Goal: Task Accomplishment & Management: Complete application form

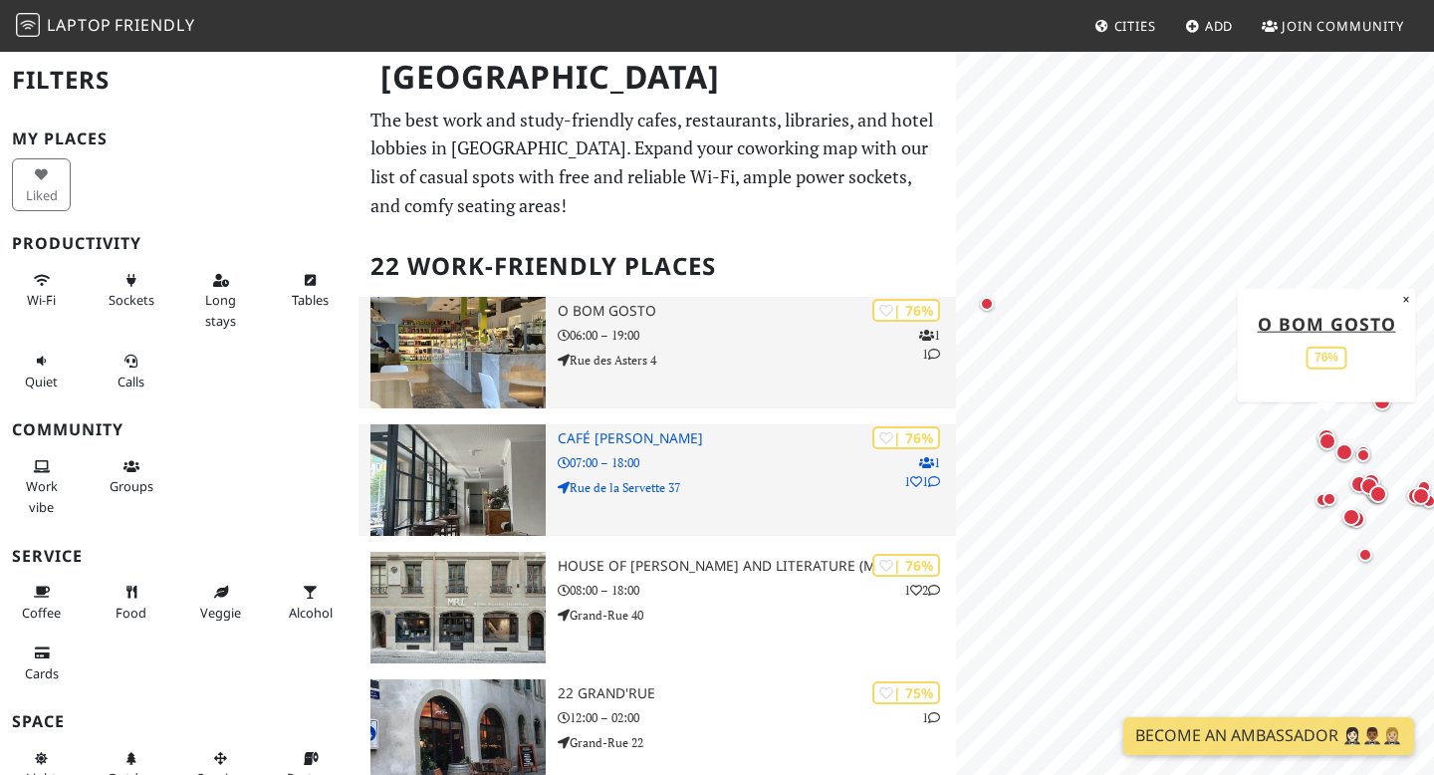
click at [660, 308] on h3 "O Bom Gosto" at bounding box center [757, 311] width 398 height 17
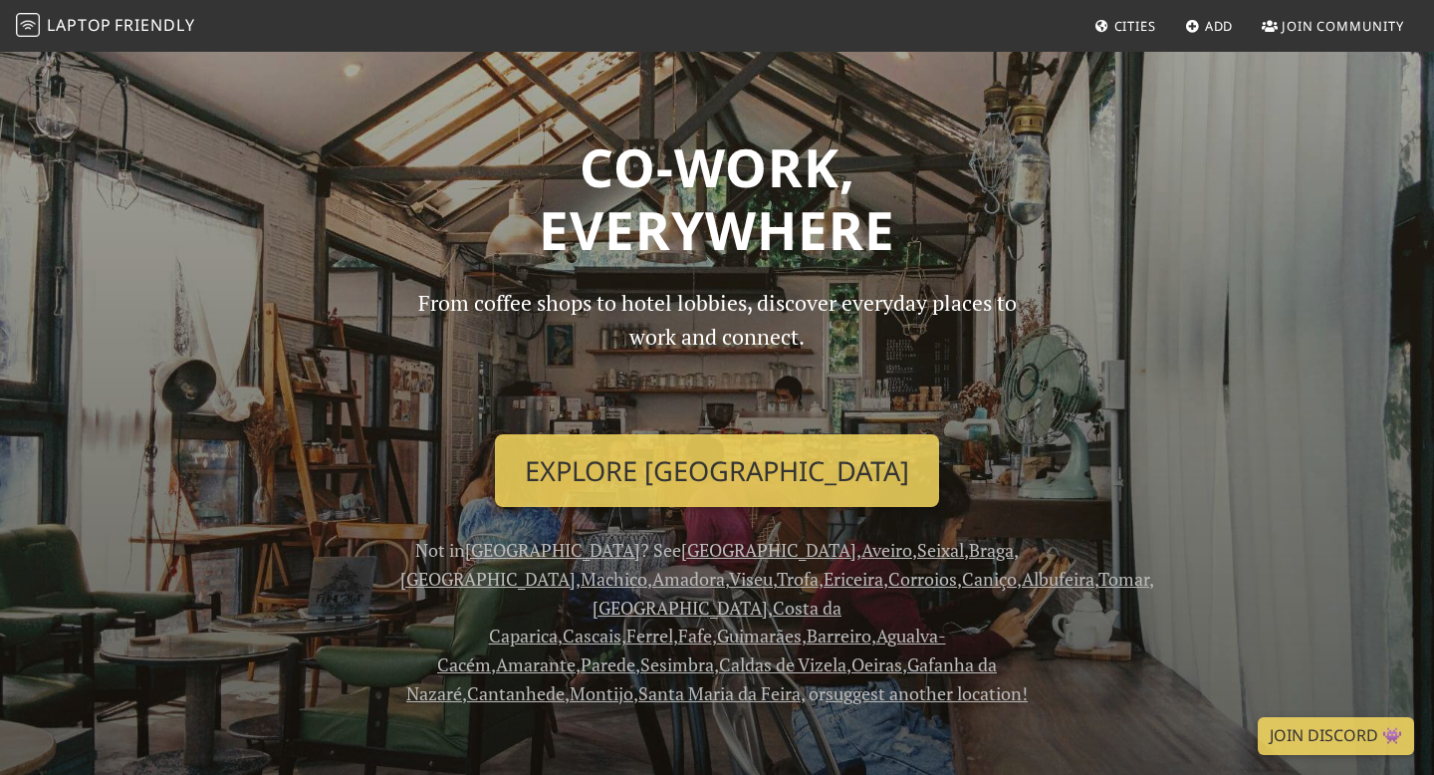
click at [1117, 28] on span "Cities" at bounding box center [1135, 26] width 42 height 18
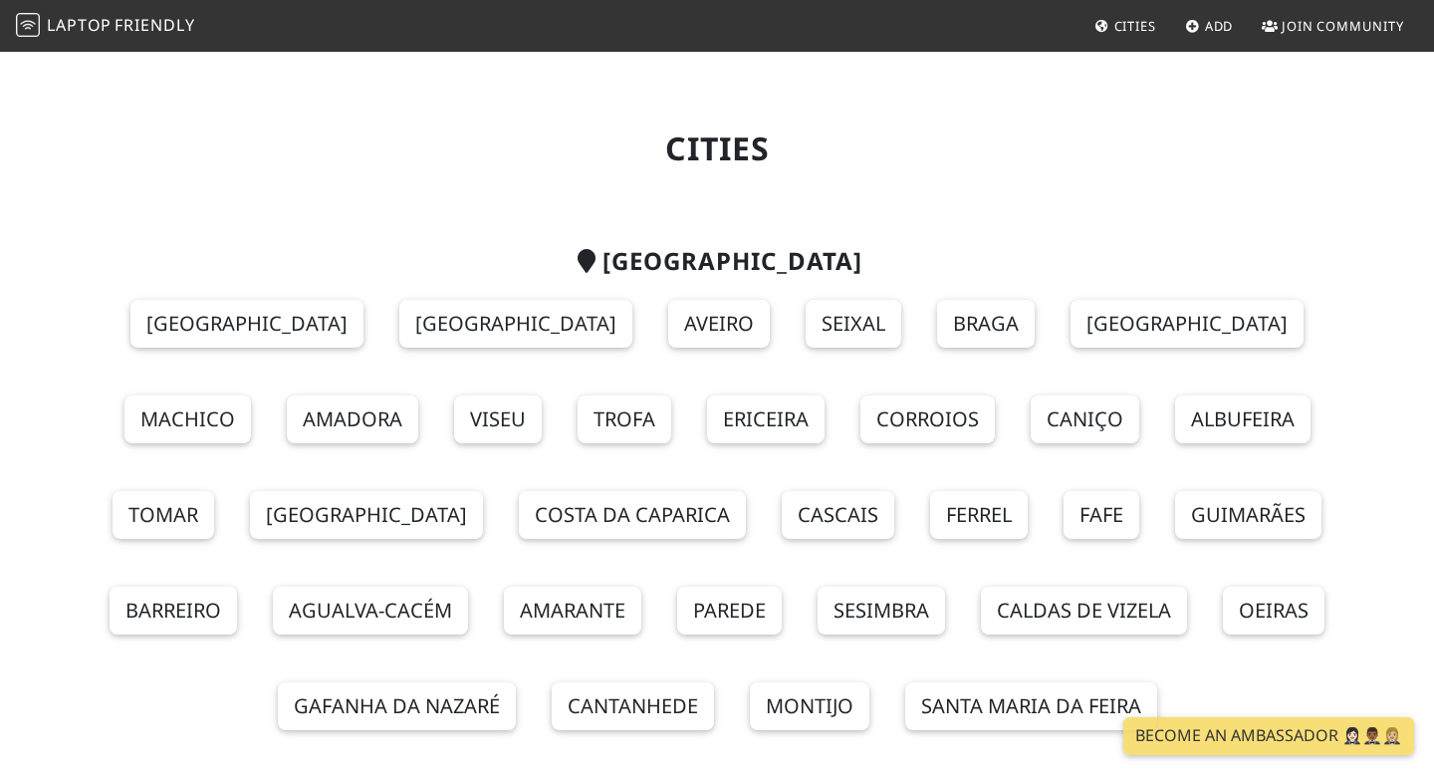
click at [159, 21] on span "Friendly" at bounding box center [154, 25] width 80 height 22
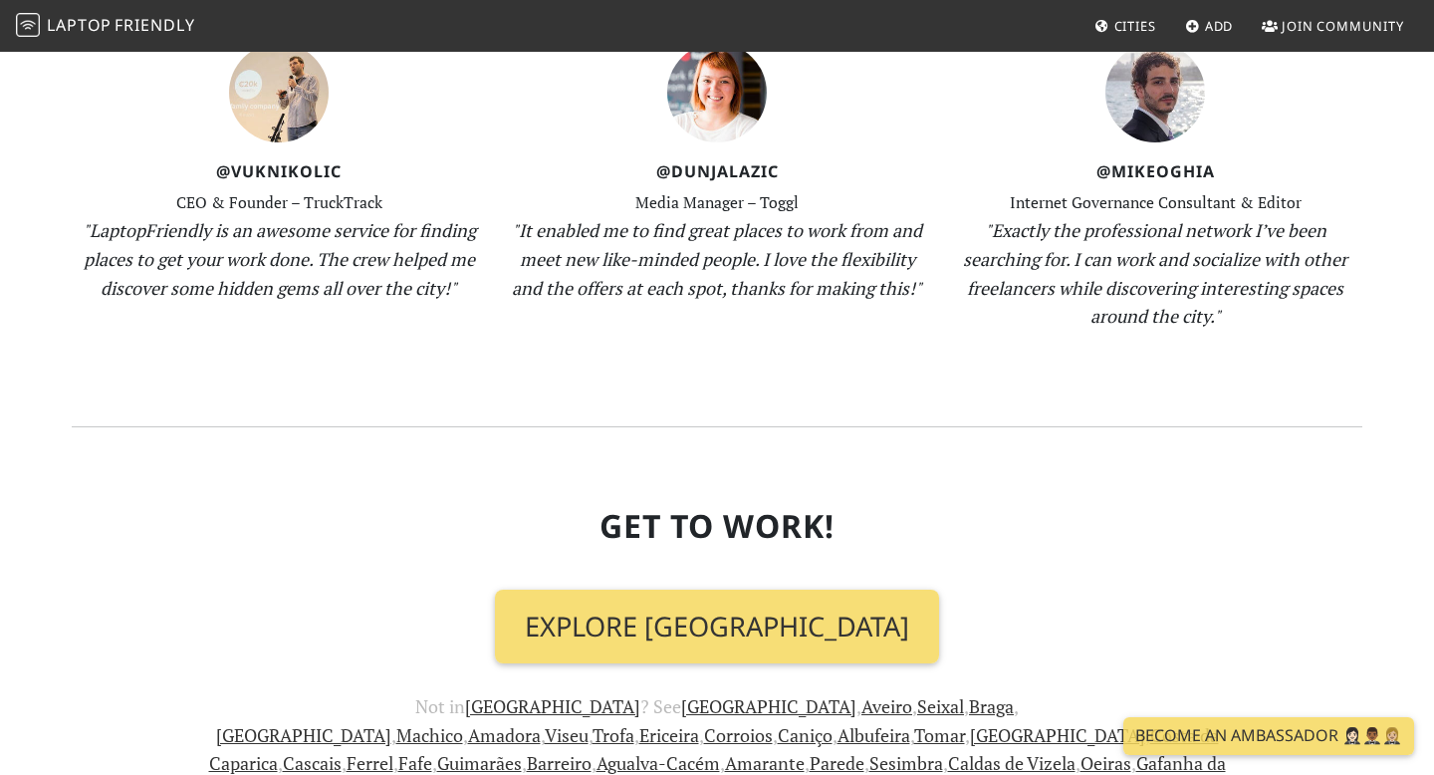
scroll to position [2330, 0]
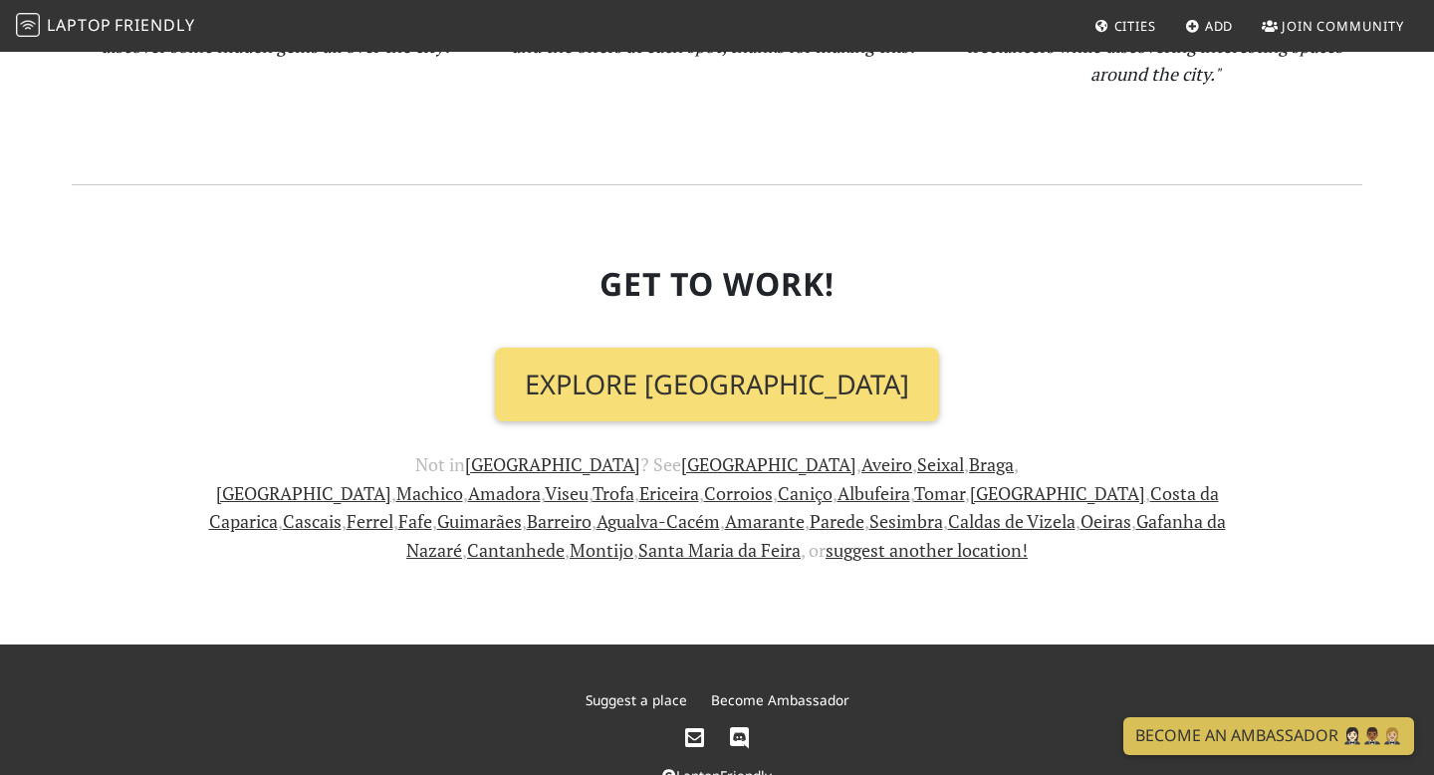
click at [1293, 33] on span "Join Community" at bounding box center [1342, 26] width 122 height 18
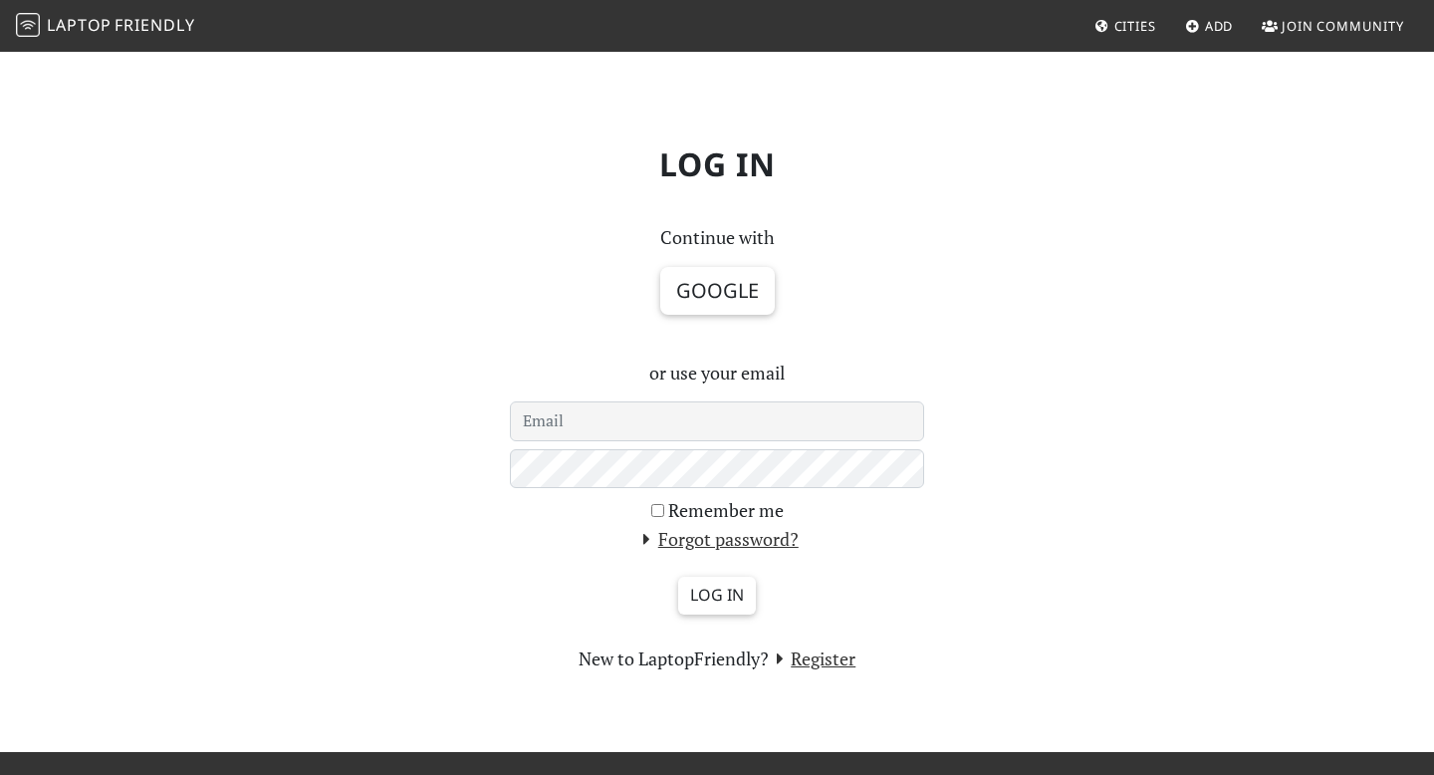
click at [702, 424] on input "email" at bounding box center [717, 421] width 414 height 40
click at [940, 644] on div "Log in Continue with Google or use your email Remember me Forgot password? Log …" at bounding box center [717, 401] width 1314 height 544
click at [836, 657] on link "Register" at bounding box center [813, 658] width 88 height 24
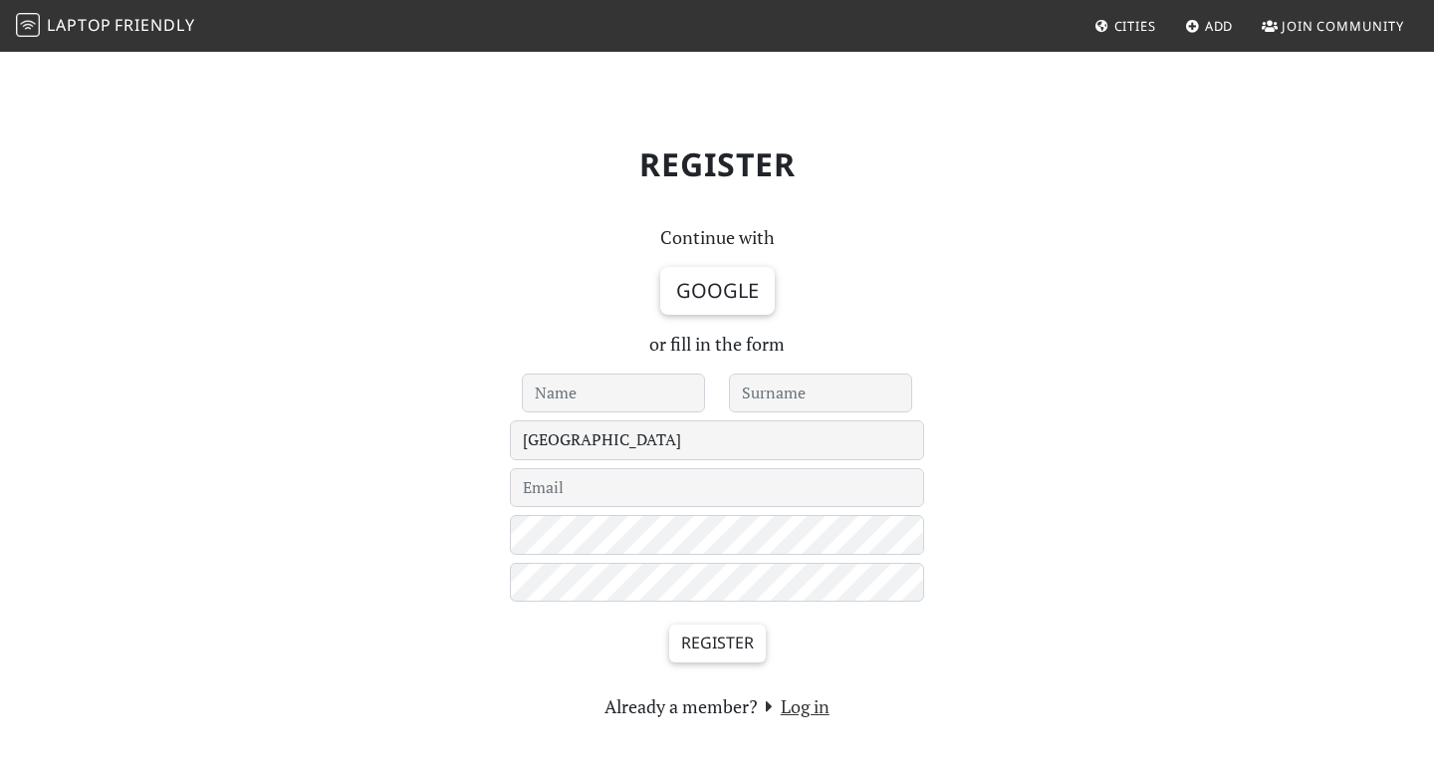
click at [656, 389] on input "text" at bounding box center [613, 393] width 183 height 40
type input "[PERSON_NAME]"
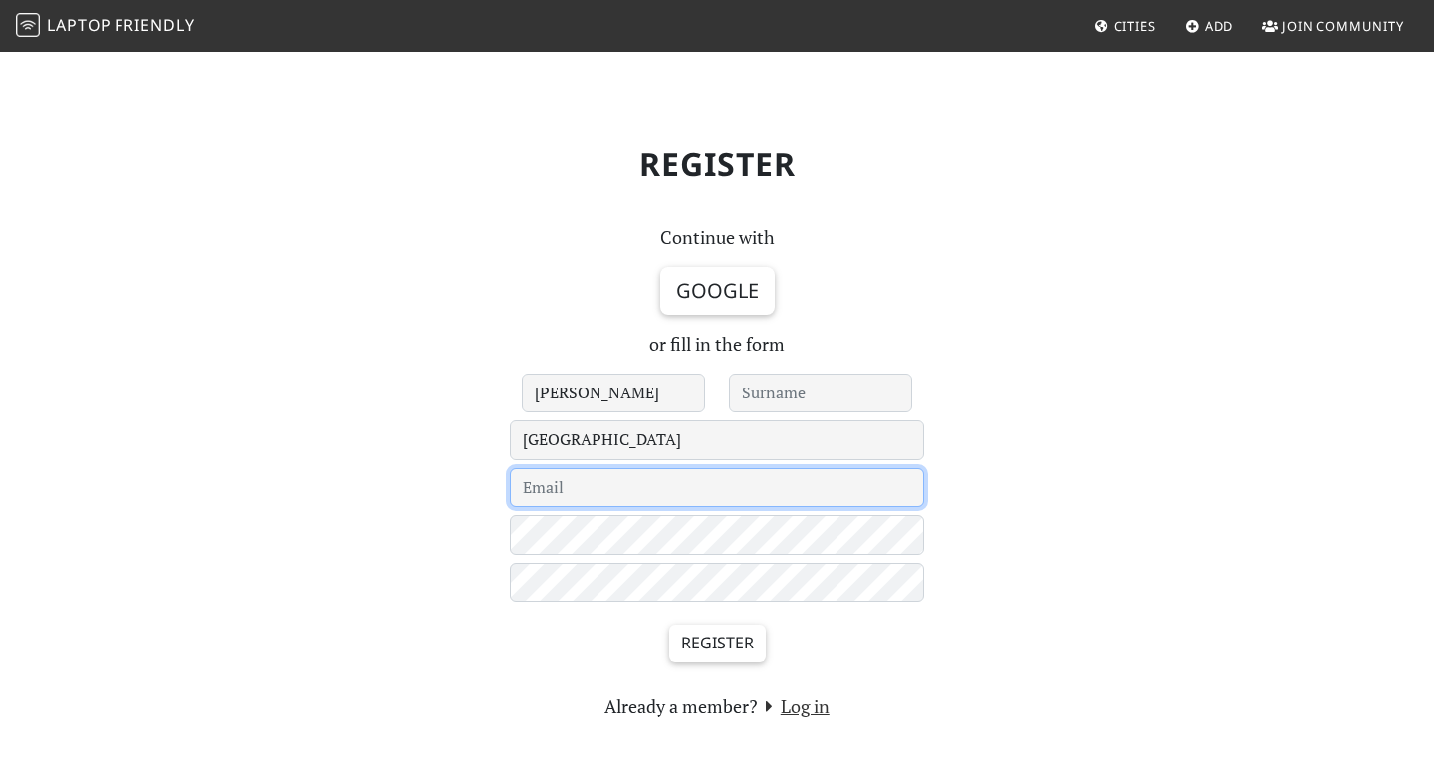
type input "[EMAIL_ADDRESS][DOMAIN_NAME]"
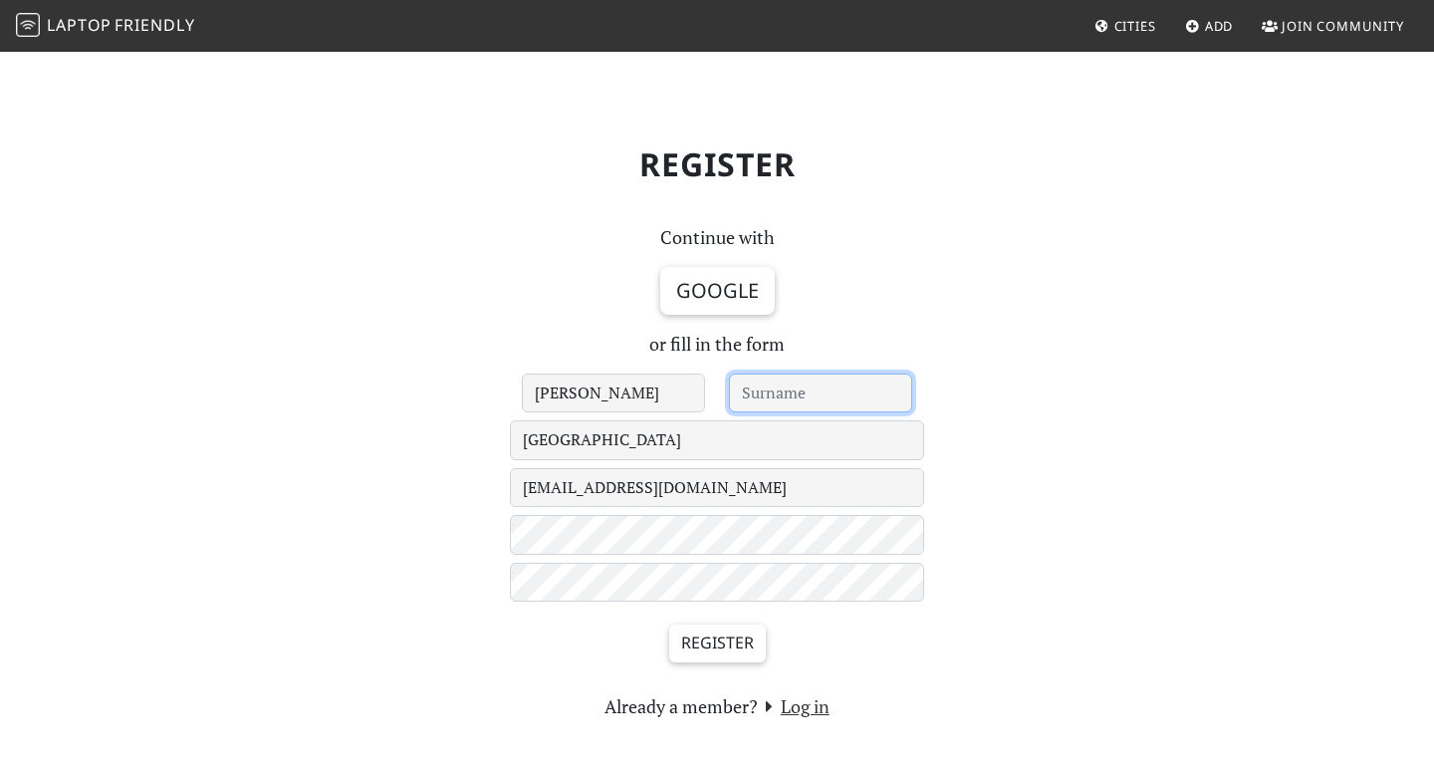
click at [790, 389] on input "text" at bounding box center [820, 393] width 183 height 40
type input "Cernat"
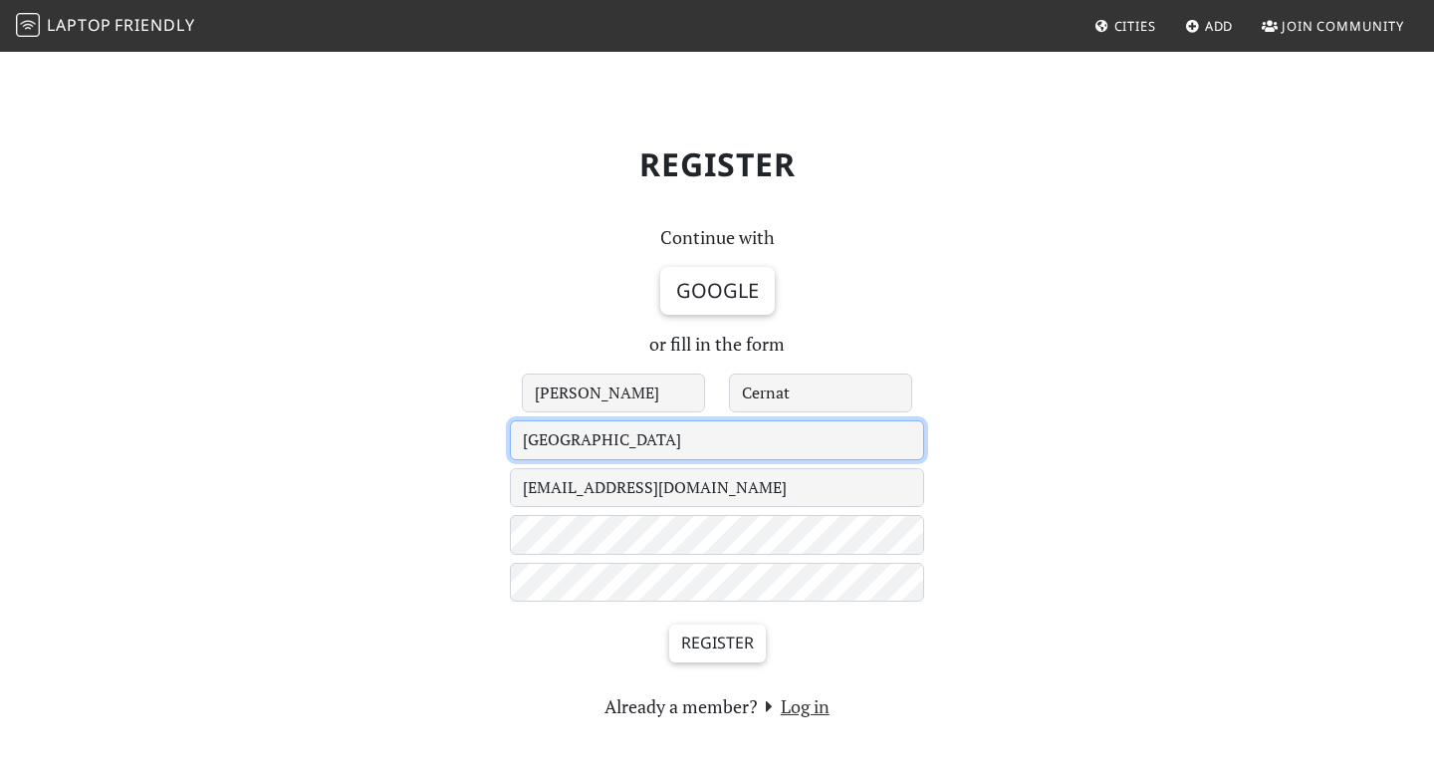
click at [540, 437] on select "Le Havre 's-Hertogenbosch - Under Review - Aachen Aarhus Abingdon Abu Dhabi Acc…" at bounding box center [717, 440] width 414 height 40
click at [510, 420] on select "Le Havre 's-Hertogenbosch - Under Review - Aachen Aarhus Abingdon Abu Dhabi Acc…" at bounding box center [717, 440] width 414 height 40
click at [541, 437] on select "Le Havre 's-Hertogenbosch - Under Review - Aachen Aarhus Abingdon Abu Dhabi Acc…" at bounding box center [717, 440] width 414 height 40
select select "38"
click at [510, 420] on select "Le Havre 's-Hertogenbosch - Under Review - Aachen Aarhus Abingdon Abu Dhabi Acc…" at bounding box center [717, 440] width 414 height 40
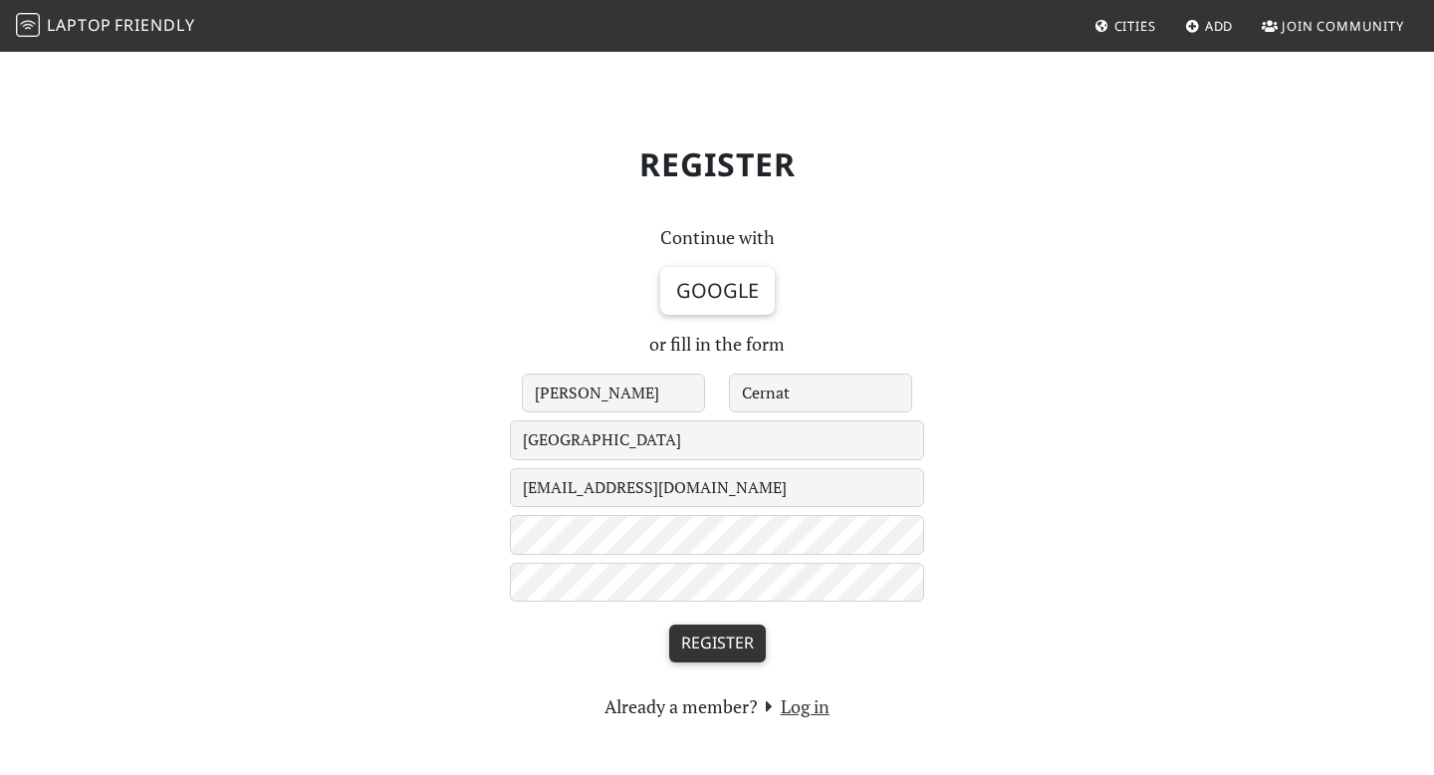
click at [683, 645] on input "Register" at bounding box center [717, 643] width 97 height 38
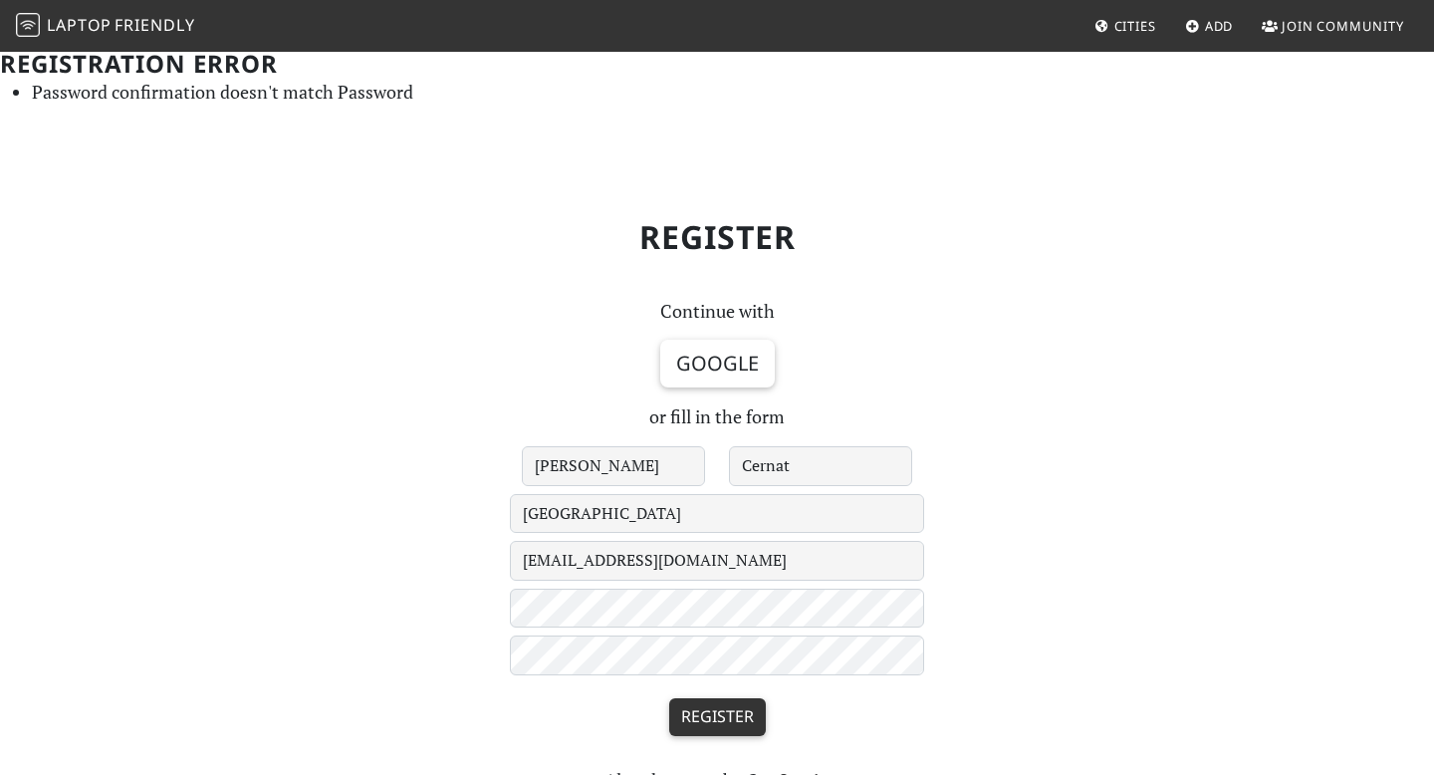
click at [727, 721] on input "Register" at bounding box center [717, 717] width 97 height 38
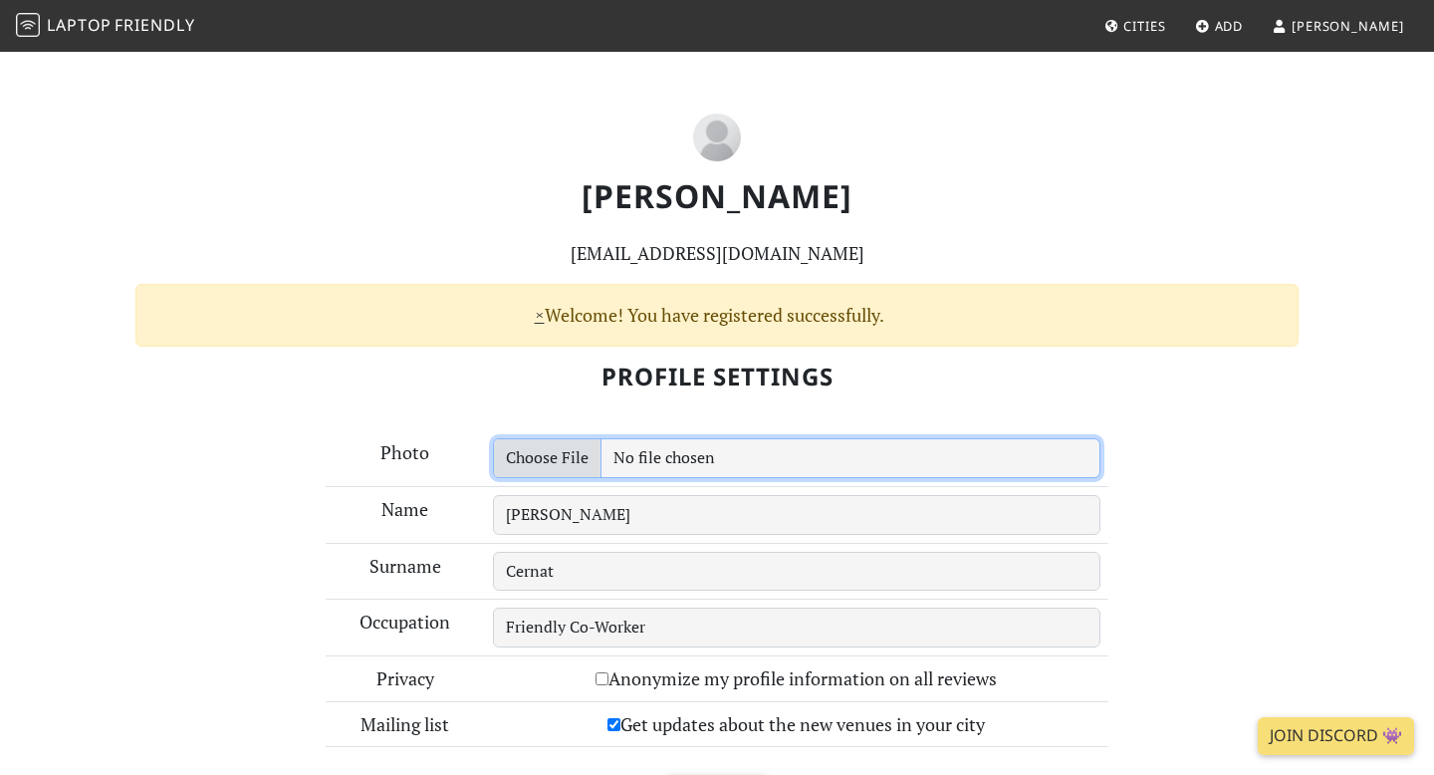
click at [558, 453] on input "file" at bounding box center [797, 458] width 608 height 40
click at [572, 461] on input "file" at bounding box center [797, 458] width 608 height 40
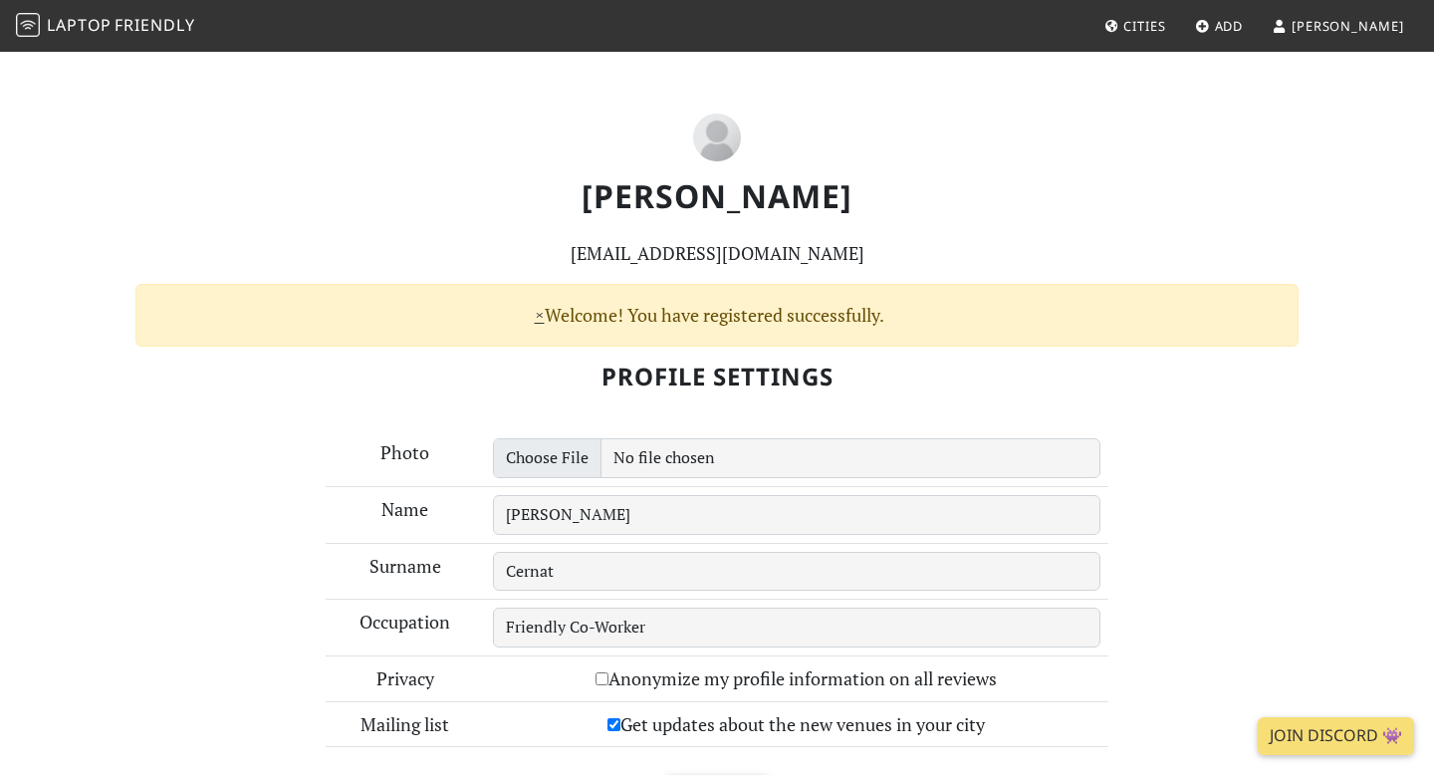
type input "C:\fakepath\WhatsApp Image 2025-10-15 at 3.28.43 PM.jpeg"
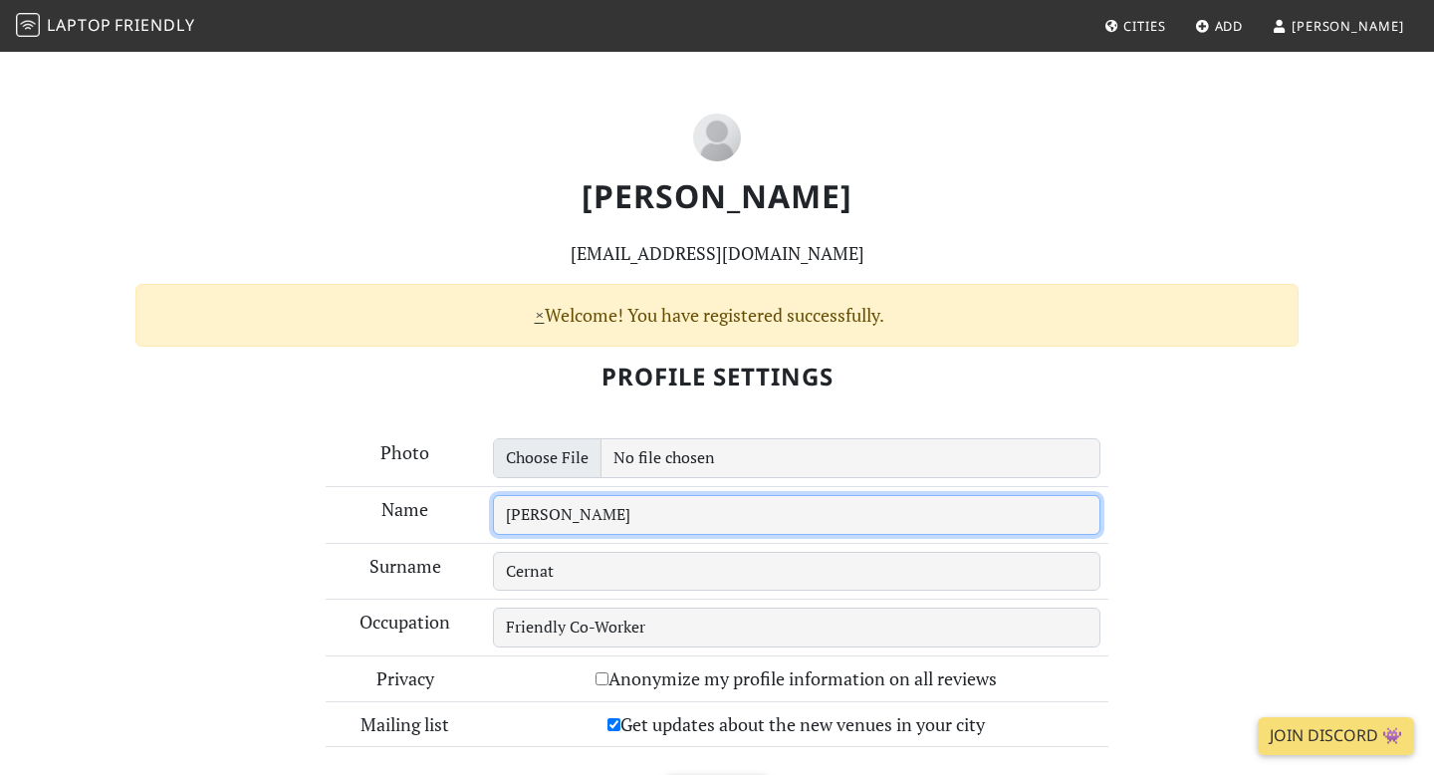
click at [643, 519] on input "[PERSON_NAME]" at bounding box center [797, 515] width 608 height 40
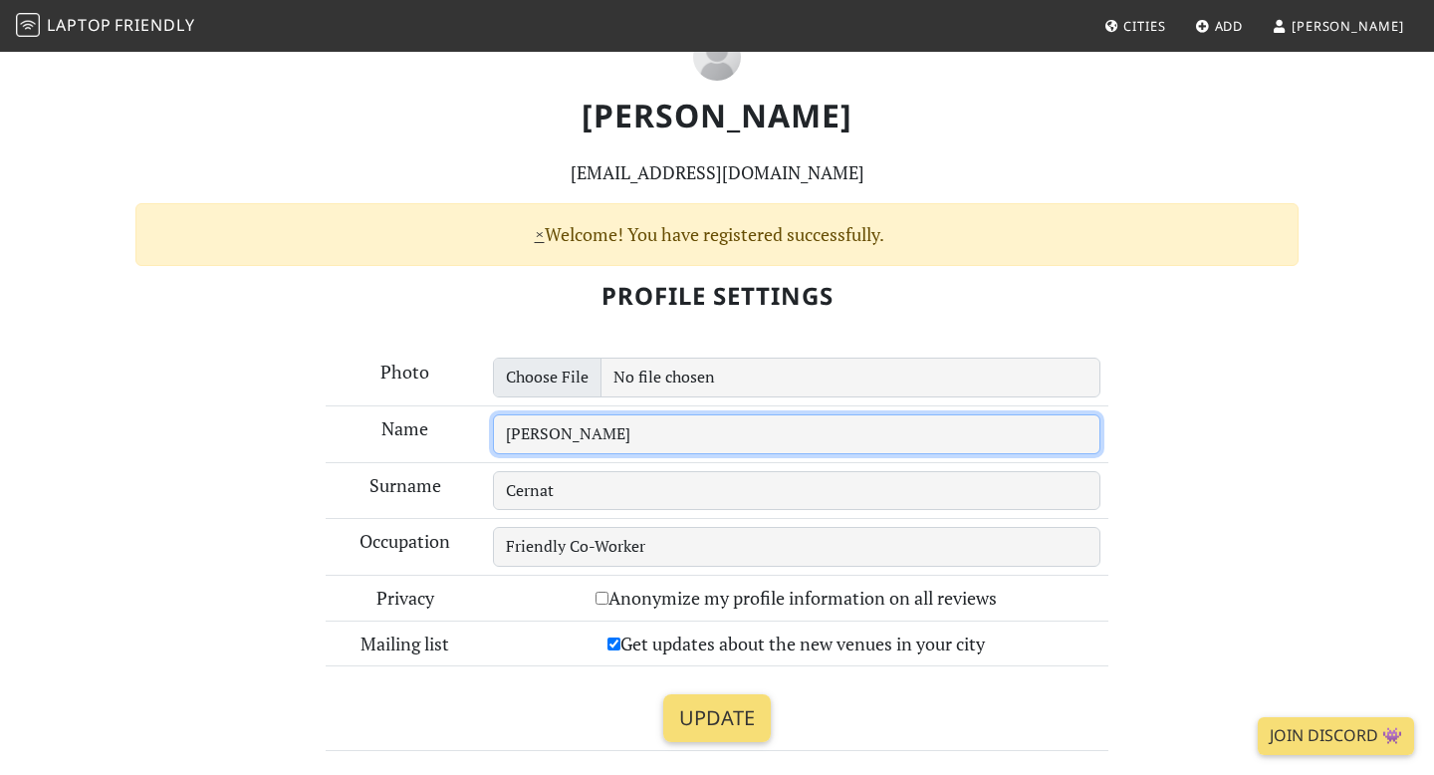
scroll to position [84, 0]
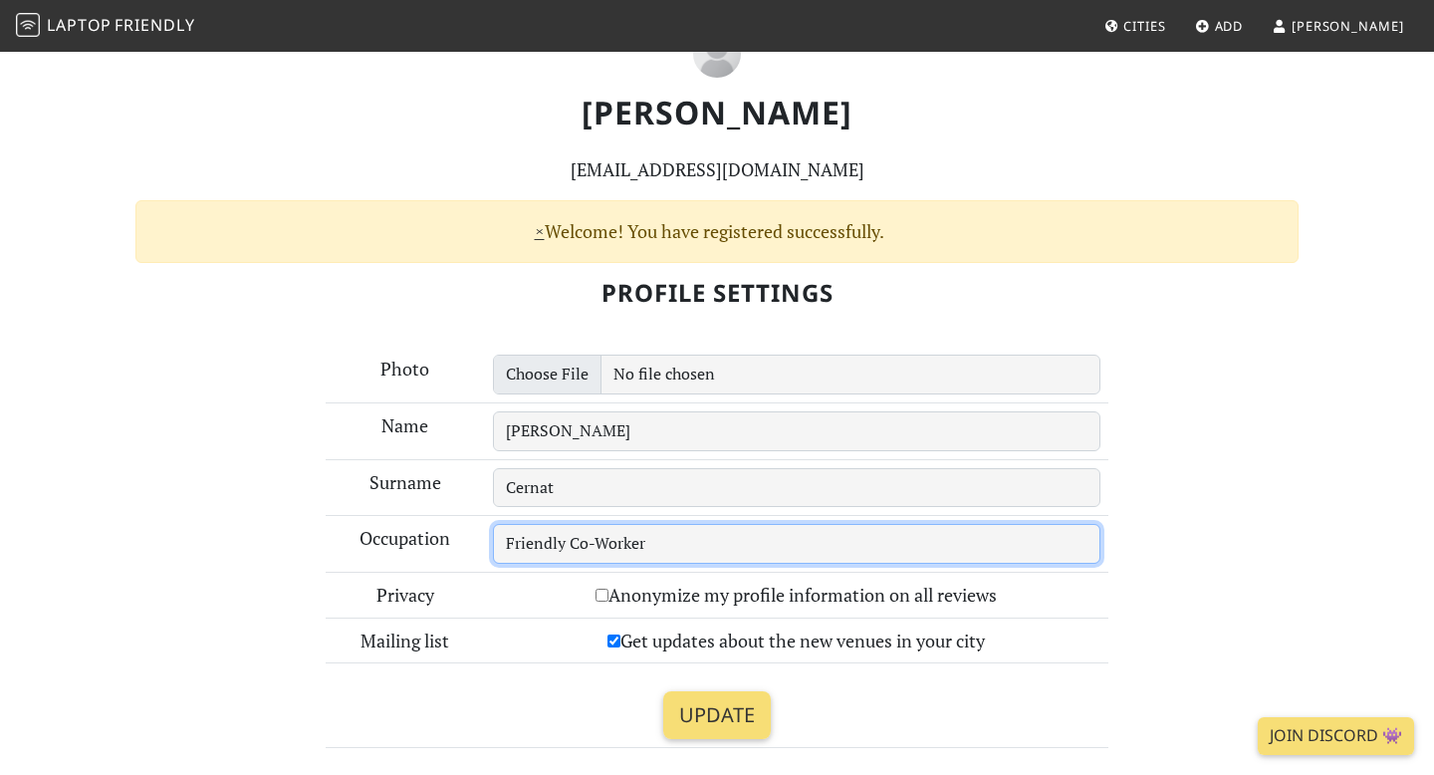
click at [742, 537] on input "Friendly Co-Worker" at bounding box center [797, 544] width 608 height 40
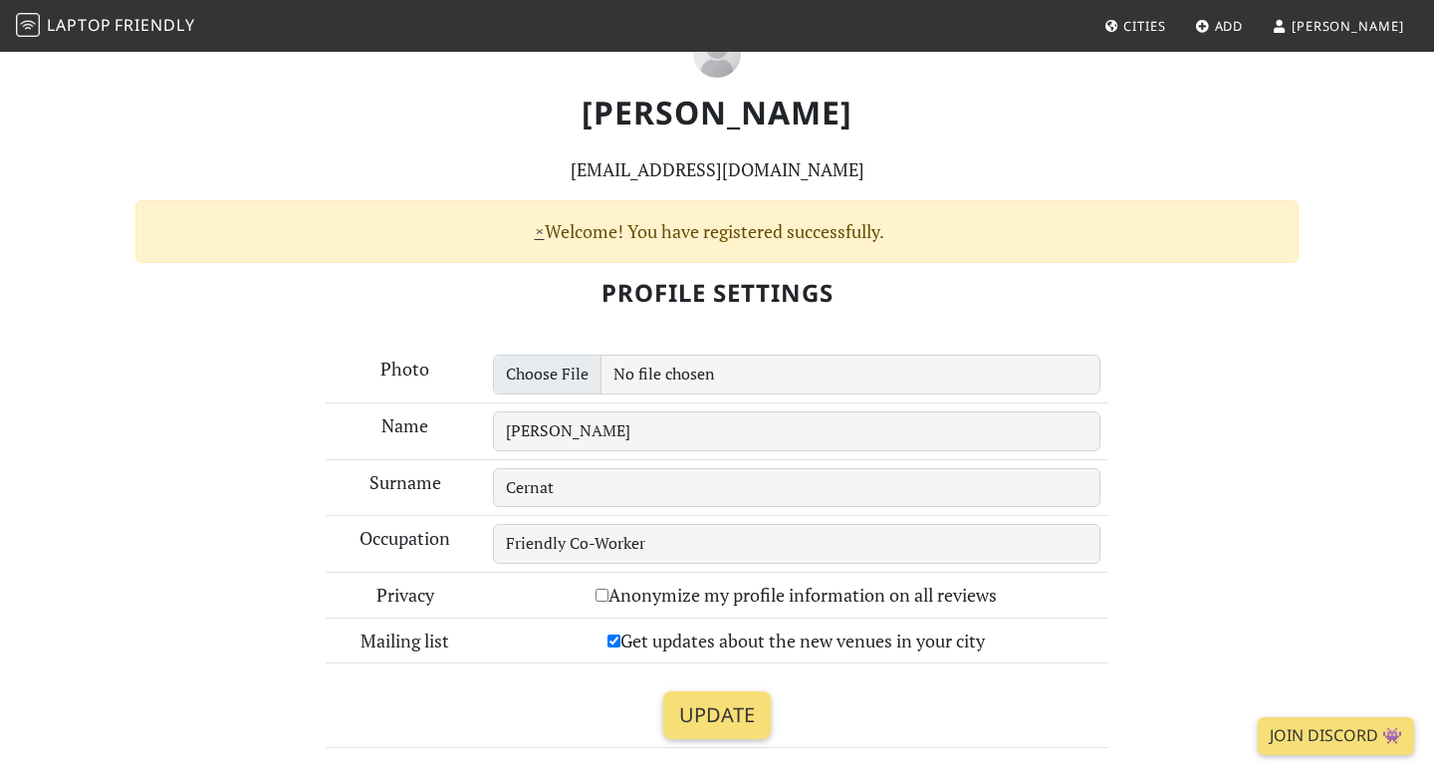
click at [610, 639] on input "Get updates about the new venues in your city" at bounding box center [613, 640] width 13 height 13
checkbox input "false"
click at [717, 707] on input "Update" at bounding box center [717, 715] width 108 height 48
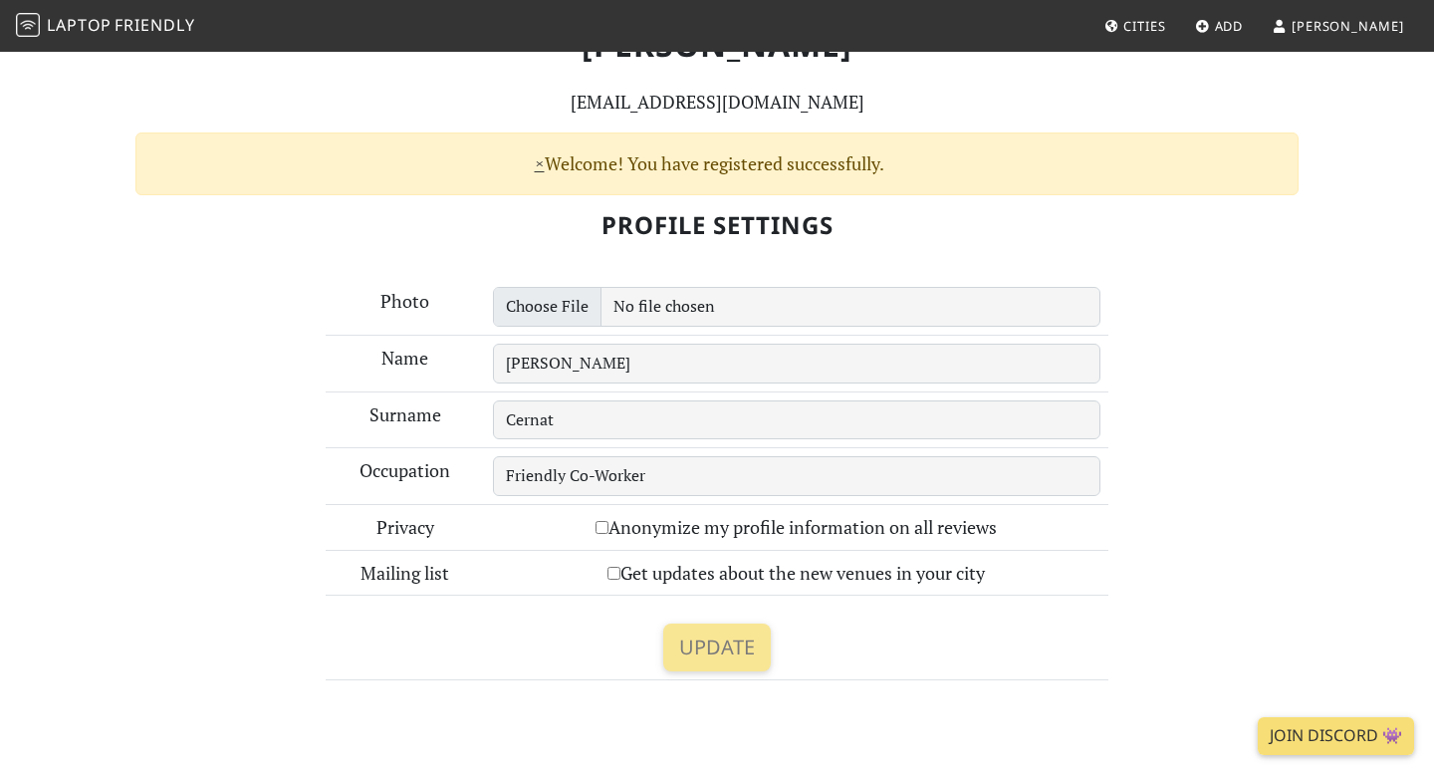
scroll to position [232, 0]
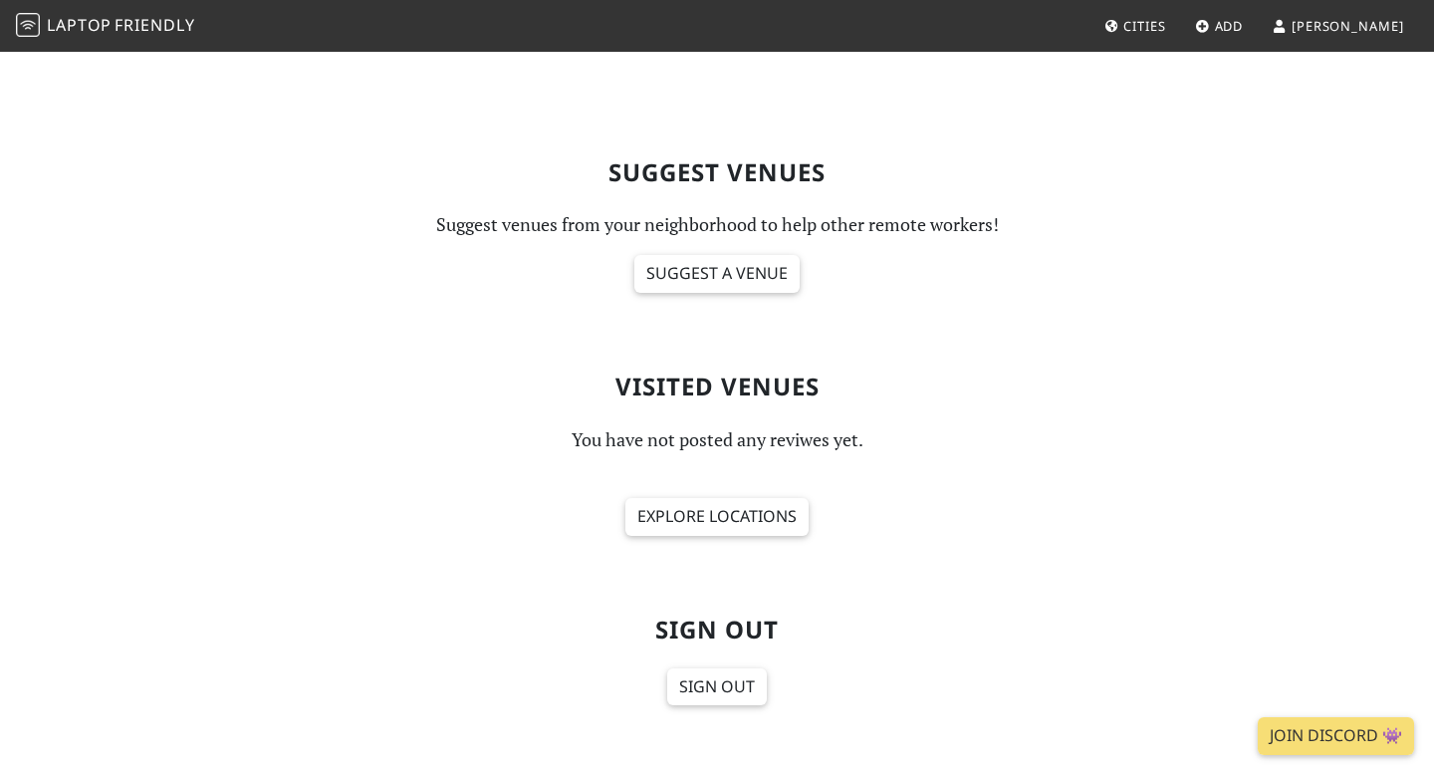
scroll to position [779, 0]
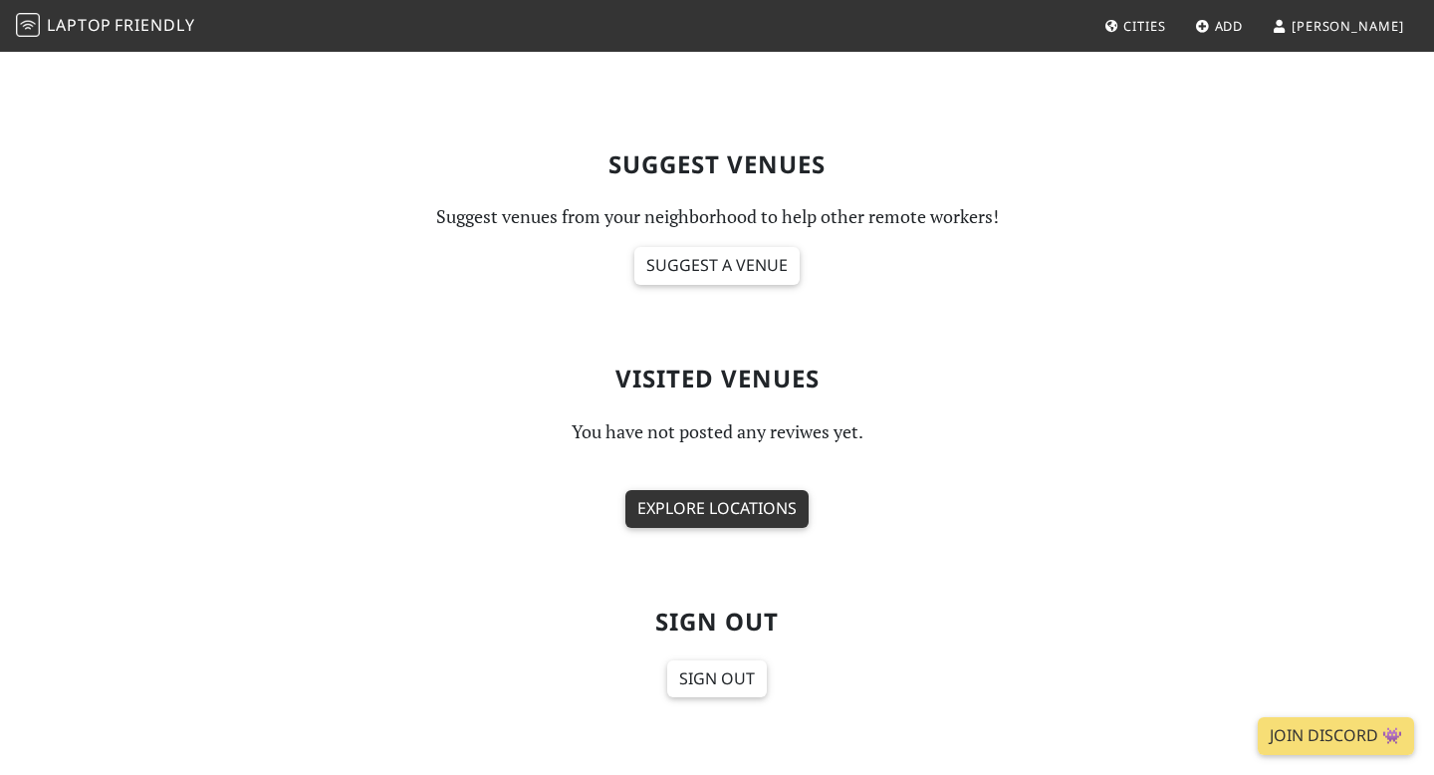
click at [760, 505] on link "Explore locations" at bounding box center [716, 509] width 183 height 38
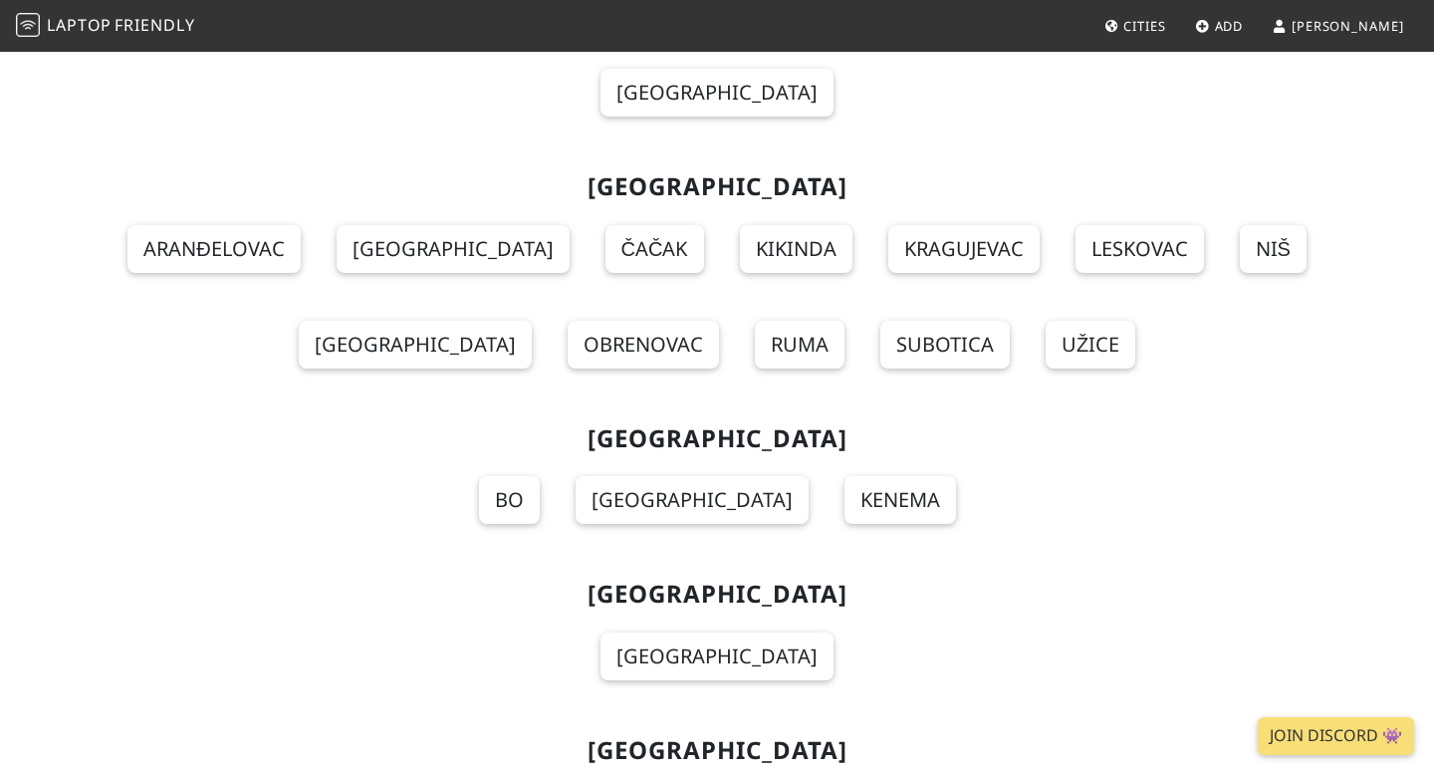
scroll to position [19212, 0]
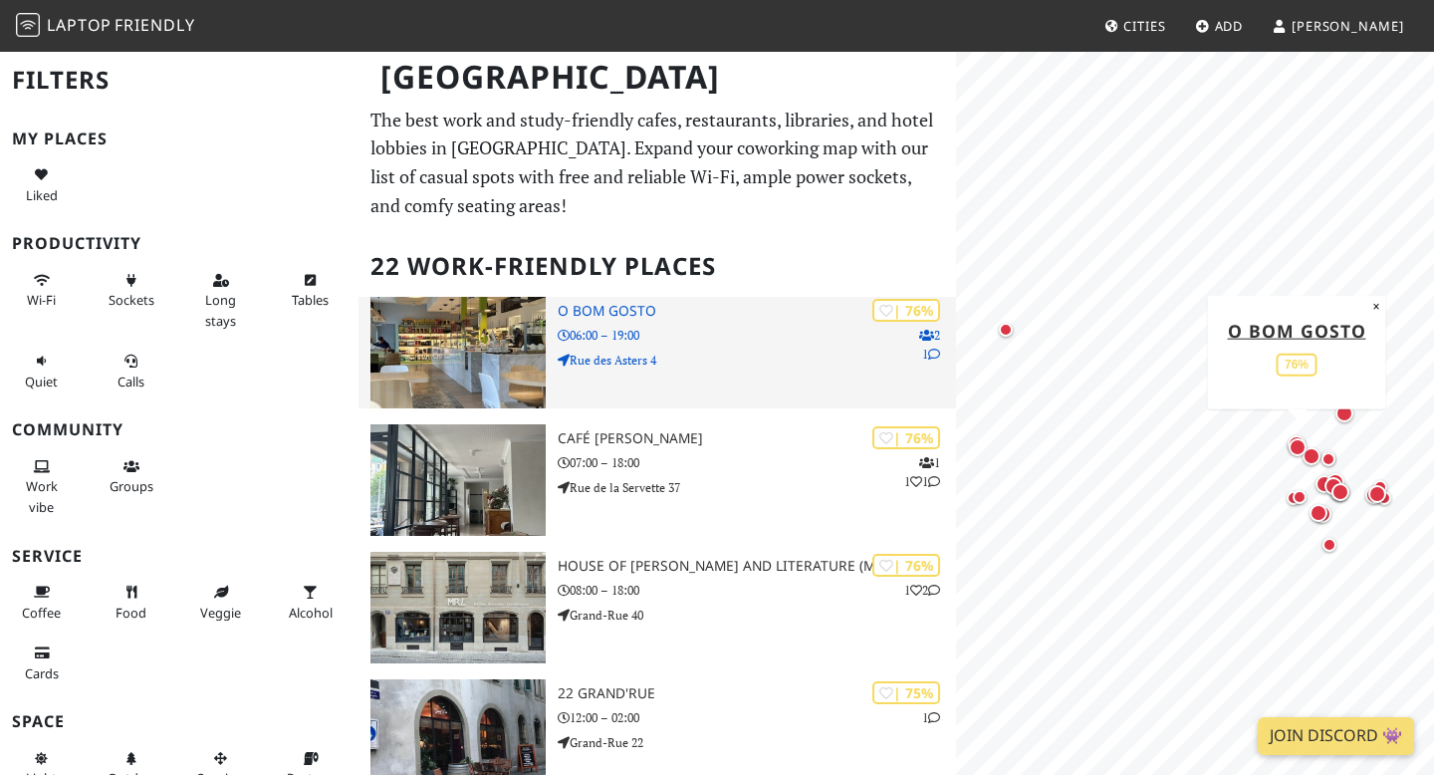
click at [644, 334] on p "06:00 – 19:00" at bounding box center [757, 335] width 398 height 19
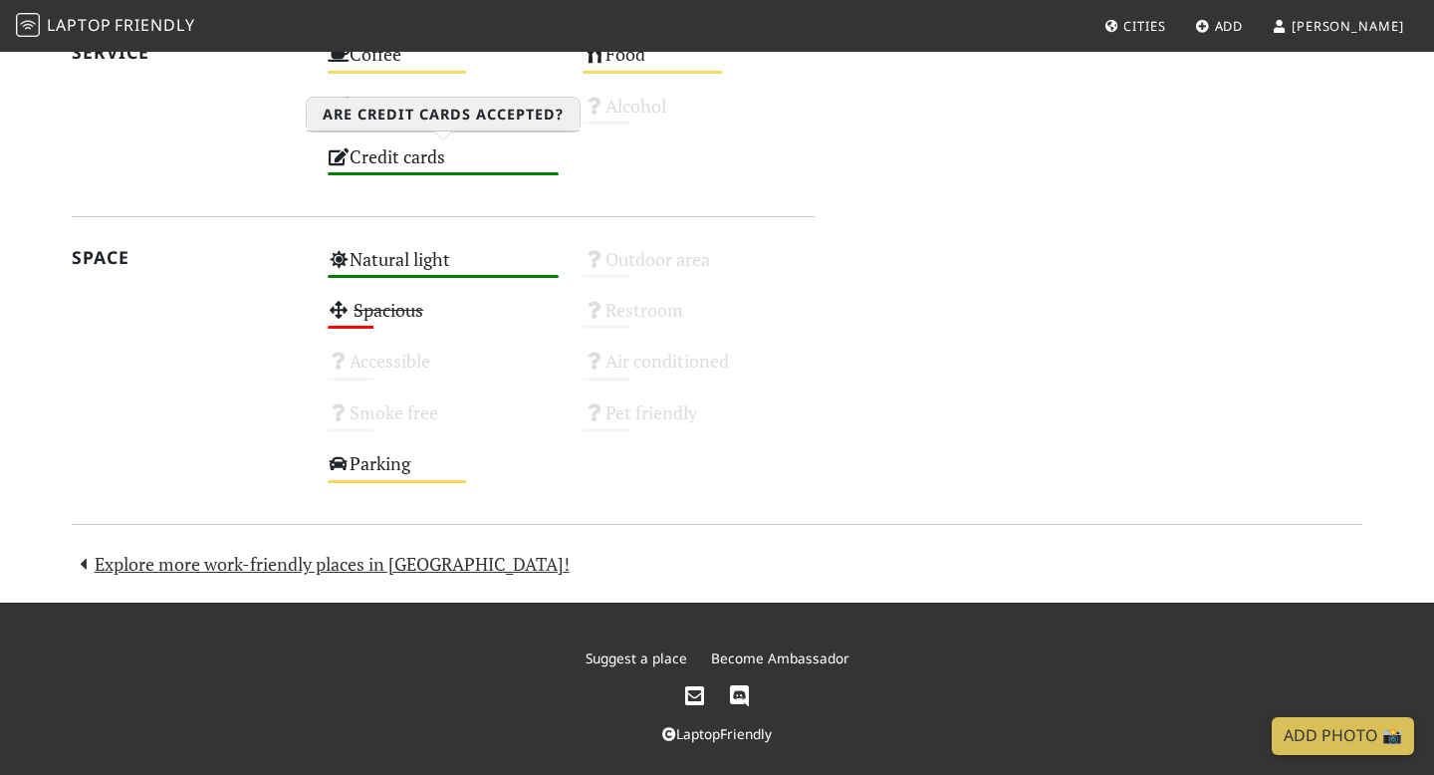
scroll to position [1309, 0]
